Goal: Use online tool/utility

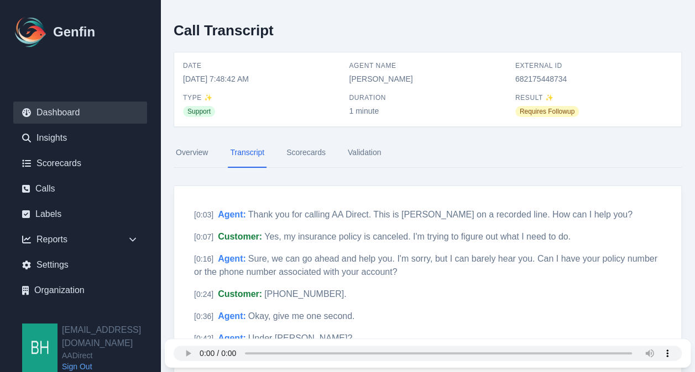
click at [60, 117] on link "Dashboard" at bounding box center [80, 113] width 134 height 22
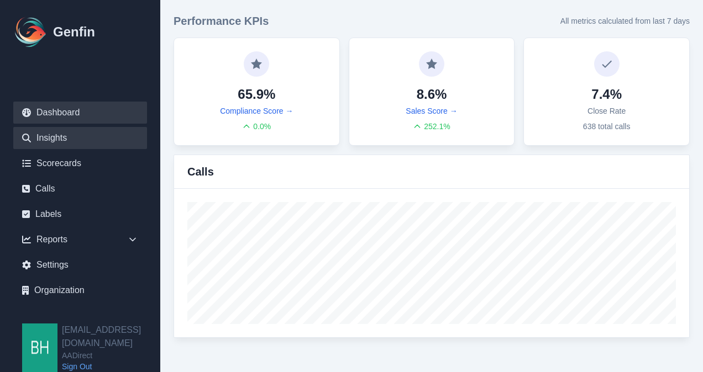
click at [54, 135] on link "Insights" at bounding box center [80, 138] width 134 height 22
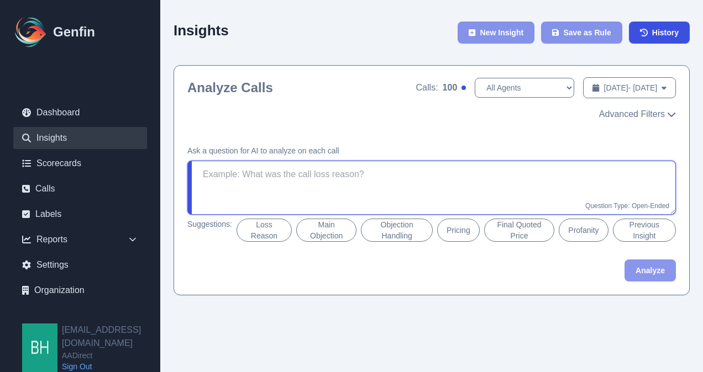
click at [382, 170] on textarea at bounding box center [431, 188] width 488 height 54
click at [233, 176] on textarea at bounding box center [431, 188] width 488 height 54
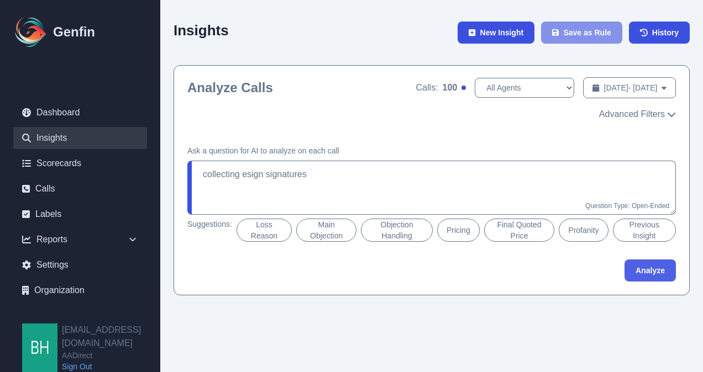
click at [660, 271] on button "Analyze" at bounding box center [649, 271] width 51 height 22
type textarea "Did the sales representative collect eSign signatures as required during the pr…"
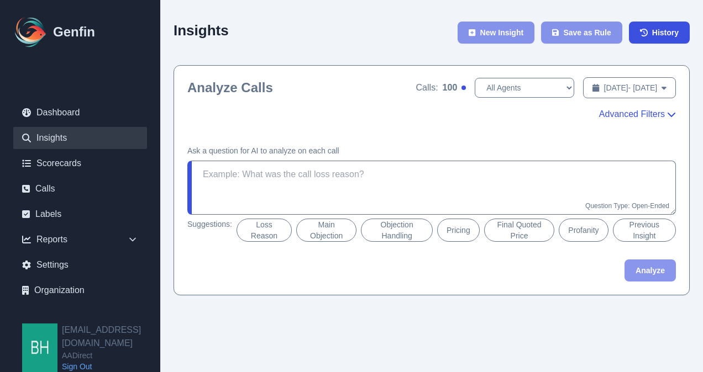
click at [665, 110] on button "Advanced Filters" at bounding box center [637, 114] width 77 height 13
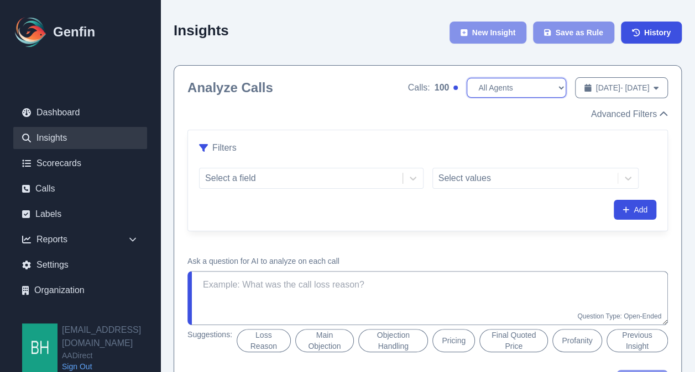
click at [517, 88] on select "All Agents Ana Martinez Angela Barnett Annaly Castillo Anselmo Doria Antonio Va…" at bounding box center [515, 88] width 99 height 20
select select "[PERSON_NAME]"
click at [466, 78] on select "All Agents Ana Martinez Angela Barnett Annaly Castillo Anselmo Doria Antonio Va…" at bounding box center [515, 88] width 99 height 20
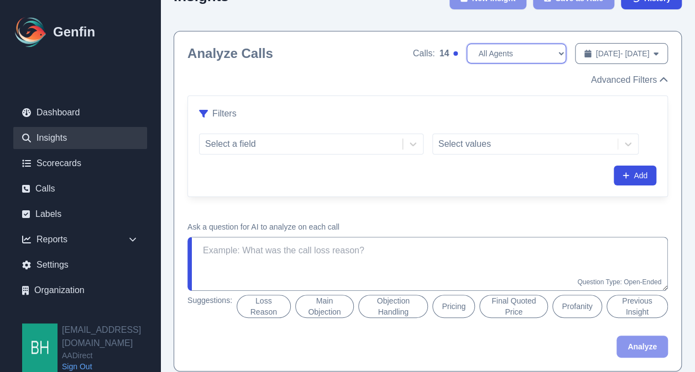
scroll to position [34, 0]
click at [524, 98] on div "Filters Select a field Select values Add" at bounding box center [427, 146] width 479 height 101
click at [381, 245] on textarea at bounding box center [427, 264] width 480 height 54
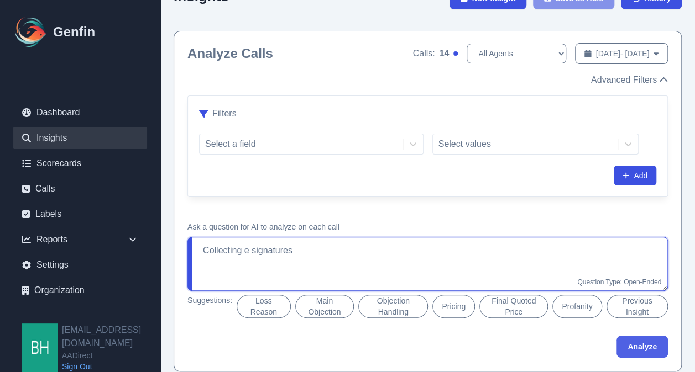
type textarea "Collecting e signatures"
click at [640, 345] on button "Analyze" at bounding box center [641, 347] width 51 height 22
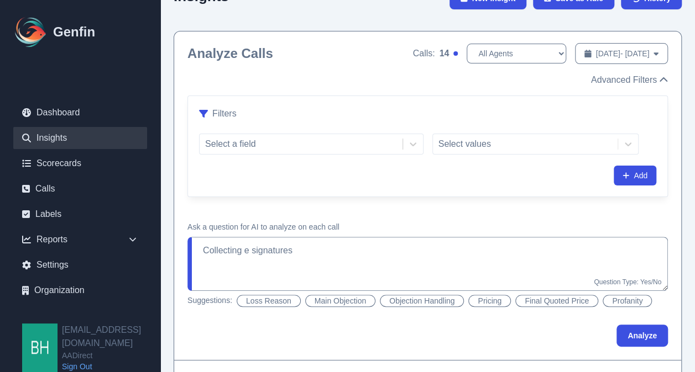
scroll to position [112, 0]
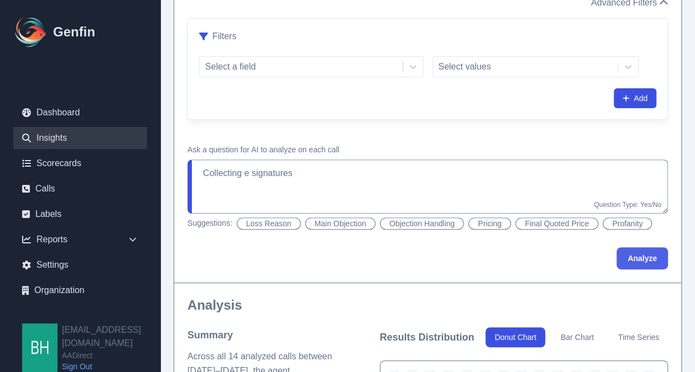
click at [636, 256] on button "Analyze" at bounding box center [641, 259] width 51 height 22
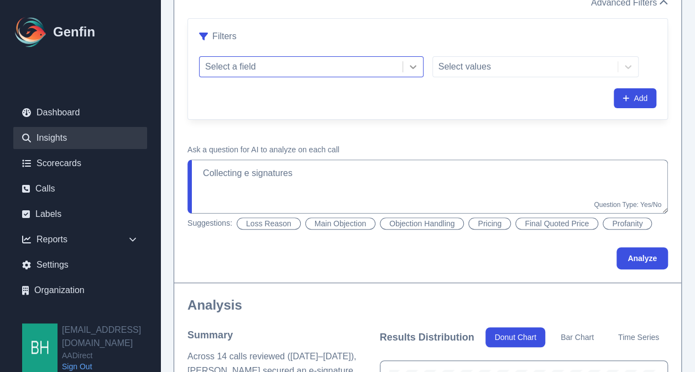
click at [406, 62] on div at bounding box center [413, 67] width 20 height 20
click at [520, 83] on div "Filters Select a field Select values Add" at bounding box center [427, 69] width 479 height 101
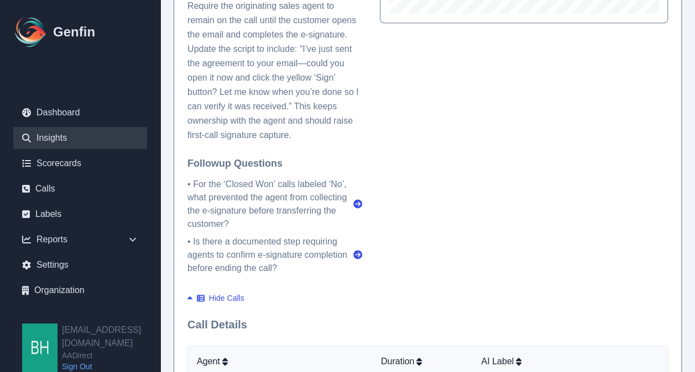
scroll to position [674, 0]
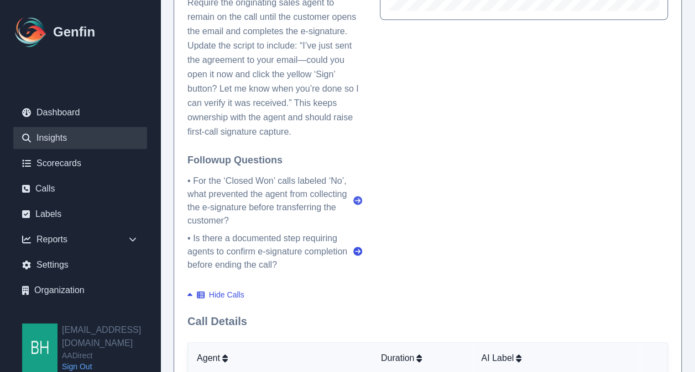
click at [359, 202] on icon at bounding box center [357, 200] width 9 height 9
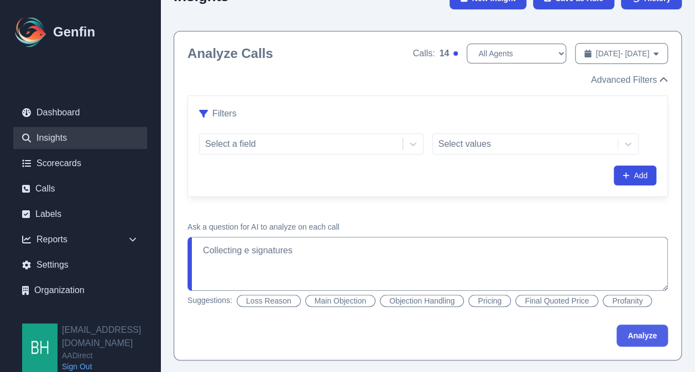
click at [633, 333] on button "Analyze" at bounding box center [641, 336] width 51 height 22
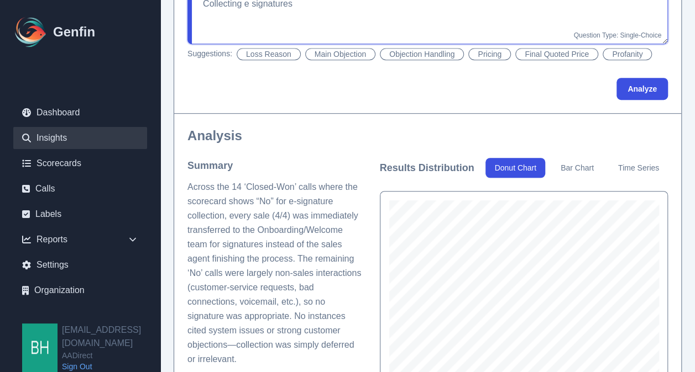
scroll to position [292, 0]
